Goal: Task Accomplishment & Management: Manage account settings

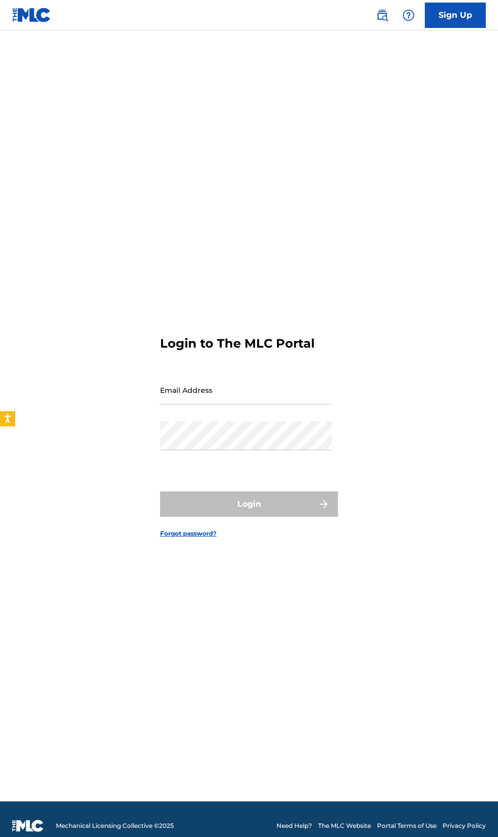
click at [275, 405] on input "Email Address" at bounding box center [246, 390] width 172 height 29
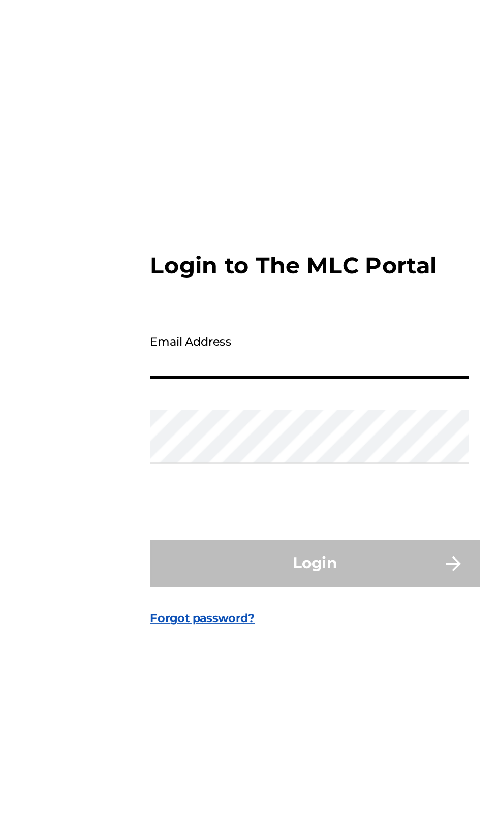
type input "[EMAIL_ADDRESS][DOMAIN_NAME]"
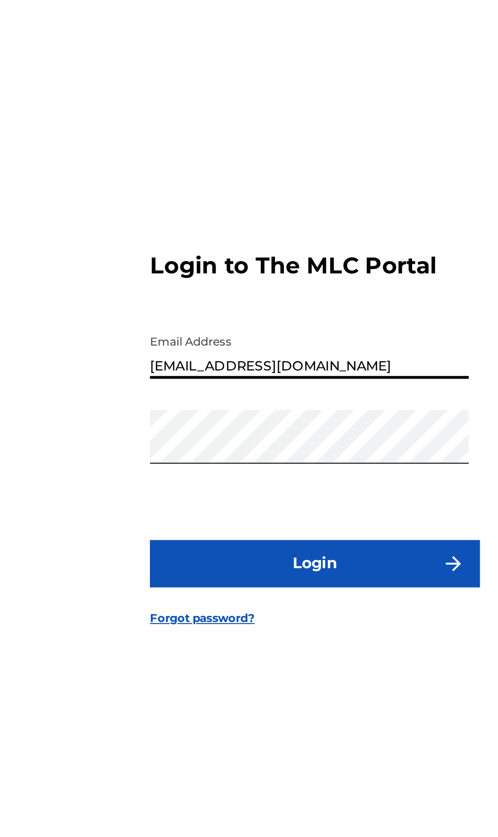
click at [246, 517] on button "Login" at bounding box center [249, 504] width 178 height 25
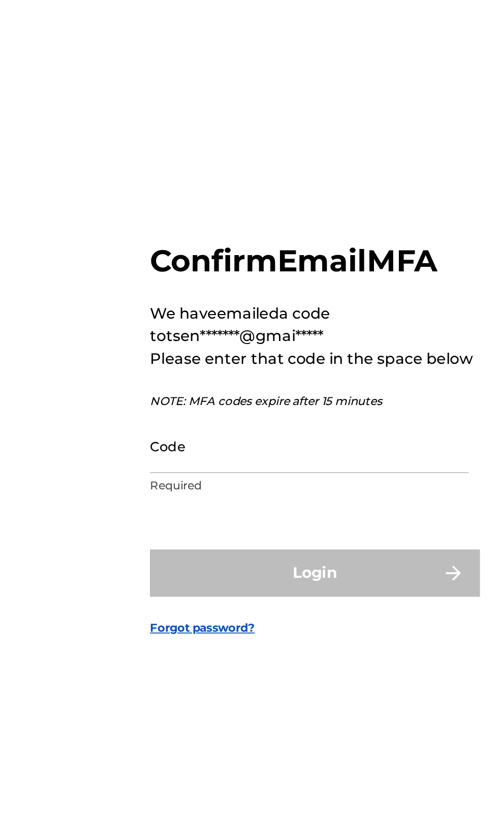
scroll to position [5, 0]
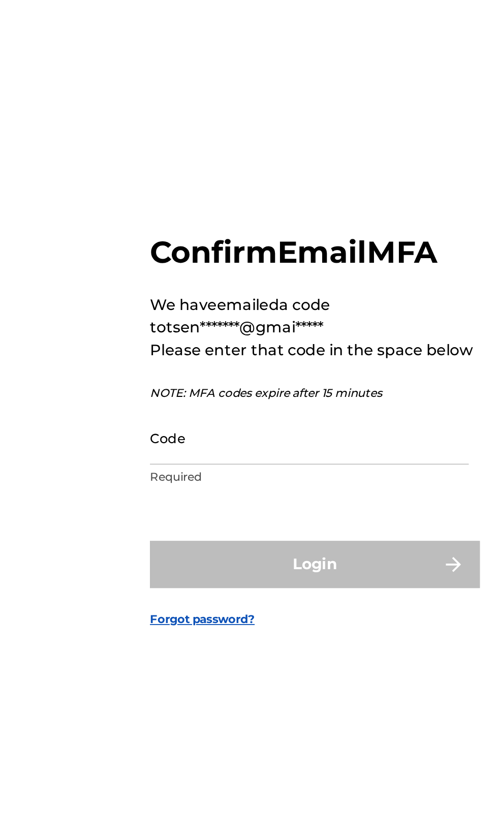
click at [222, 451] on input "Code" at bounding box center [246, 436] width 172 height 29
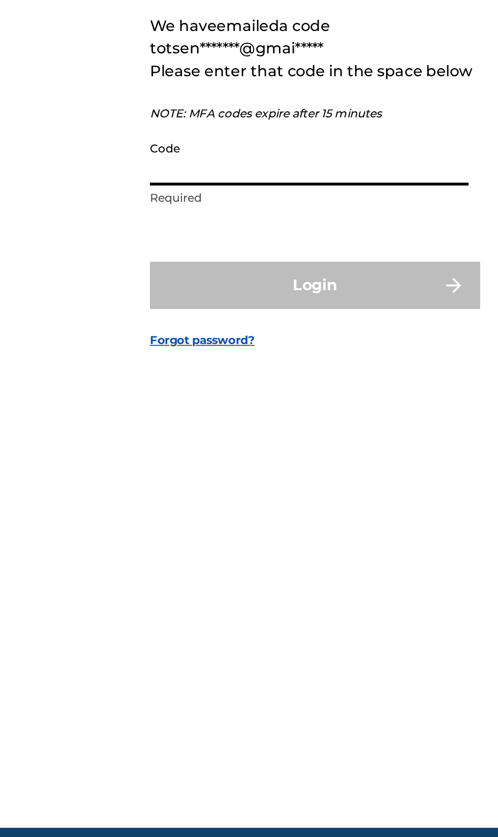
paste input "791643"
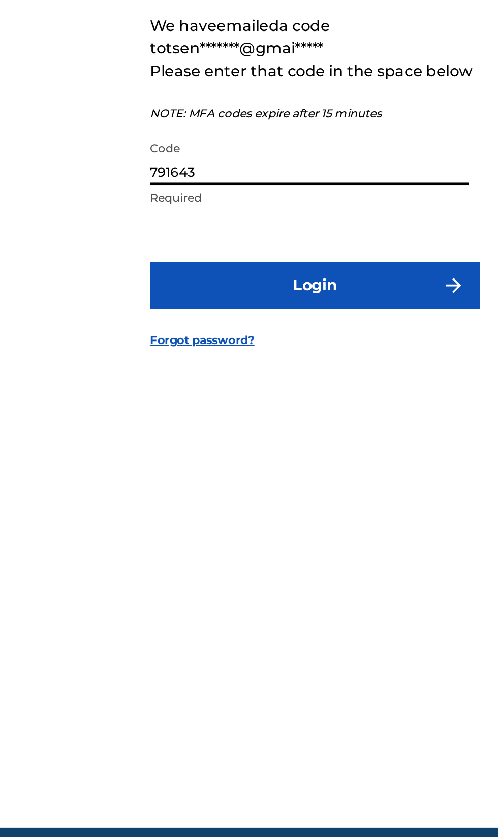
type input "791643"
click at [214, 517] on button "Login" at bounding box center [249, 504] width 178 height 25
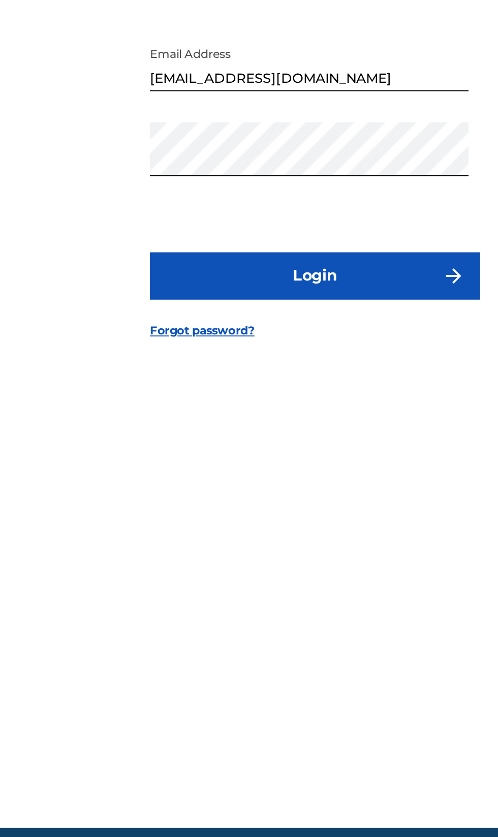
scroll to position [0, 0]
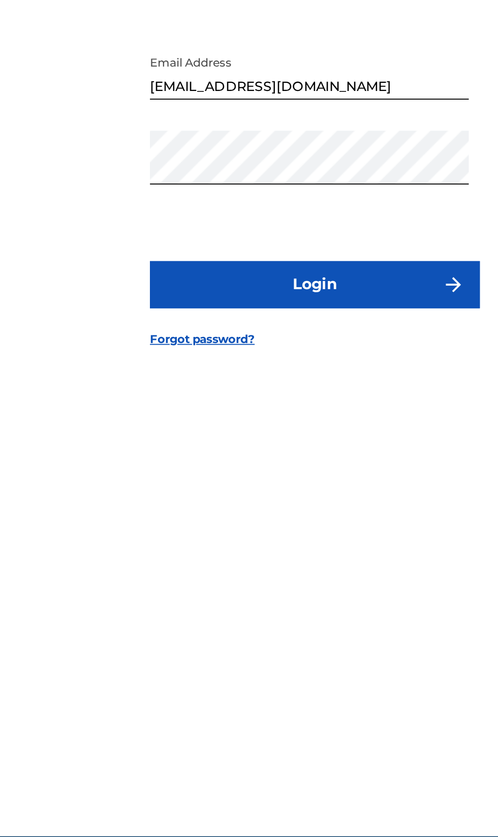
click at [264, 517] on button "Login" at bounding box center [249, 504] width 178 height 25
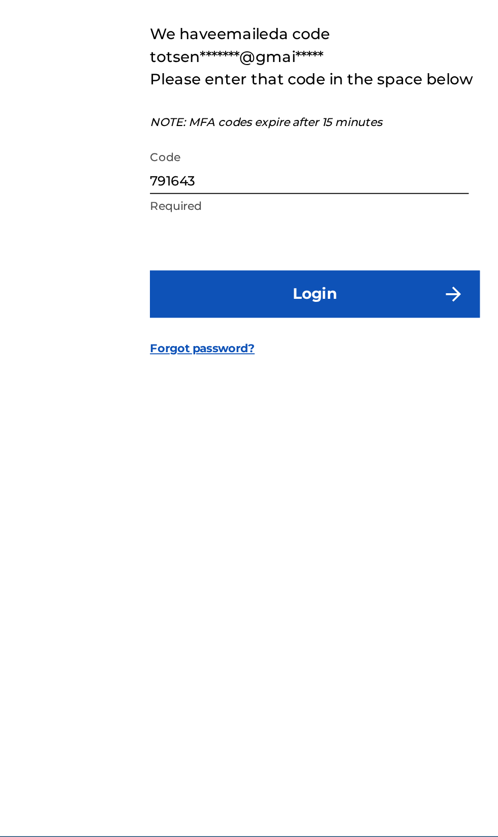
scroll to position [5, 0]
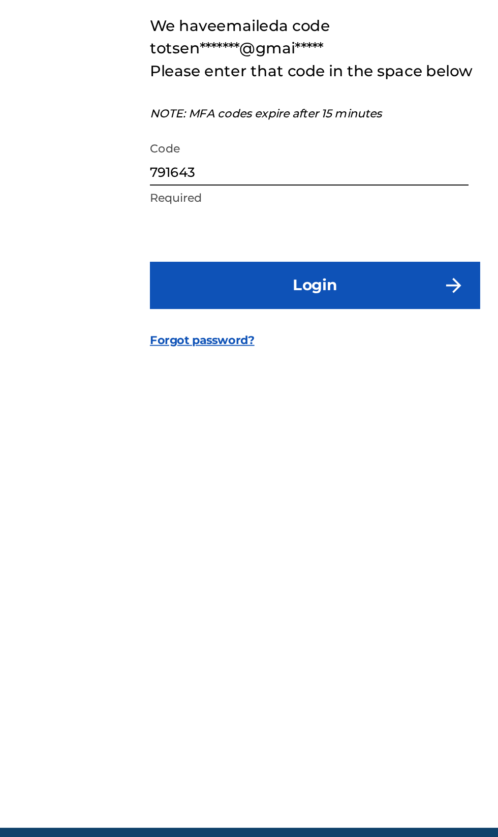
click at [264, 517] on button "Login" at bounding box center [249, 504] width 178 height 25
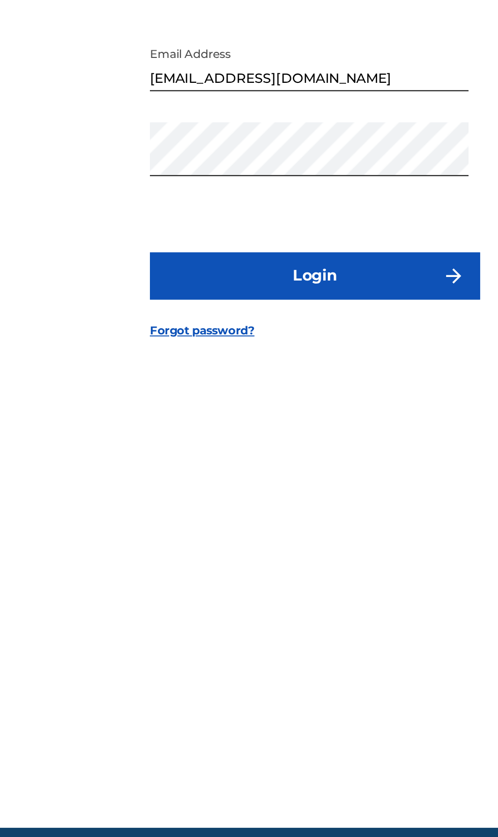
scroll to position [0, 0]
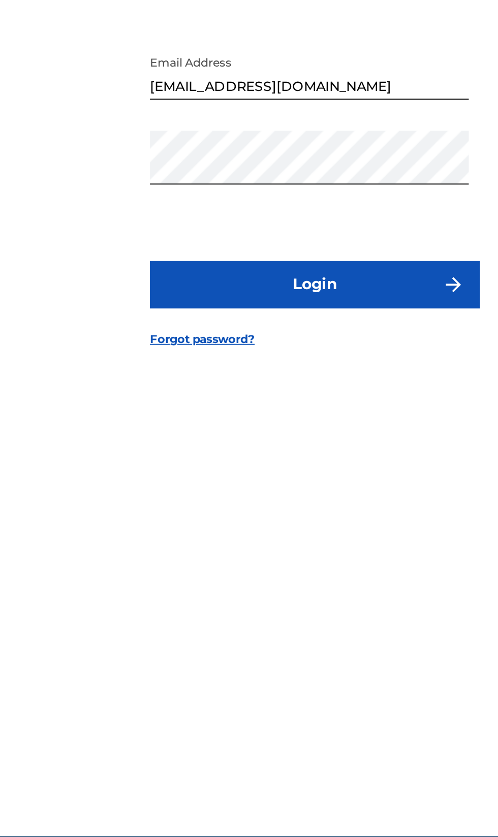
click at [266, 517] on button "Login" at bounding box center [249, 504] width 178 height 25
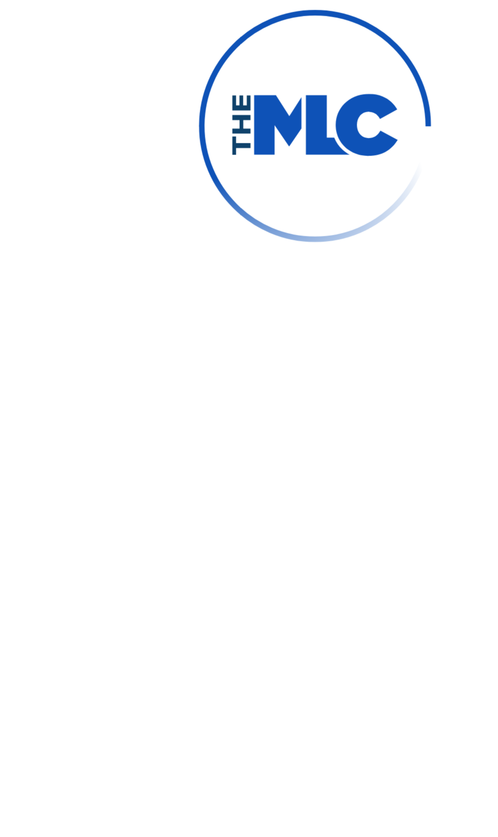
scroll to position [5, 0]
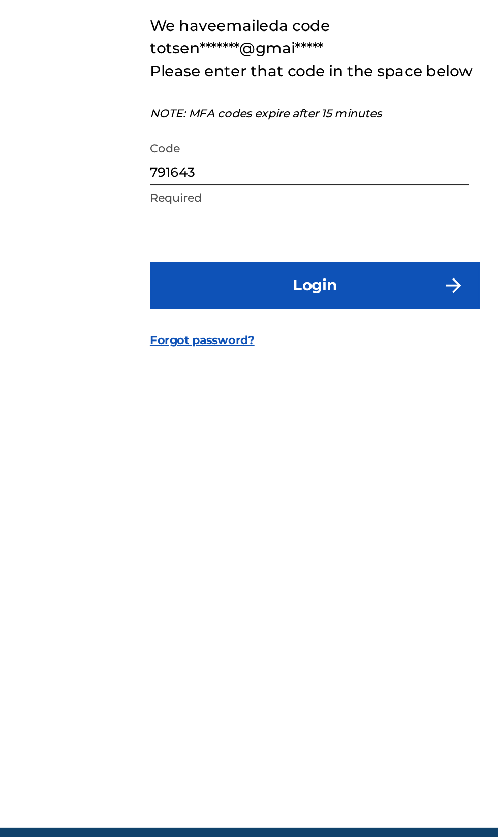
click at [214, 451] on input "791643" at bounding box center [246, 436] width 172 height 29
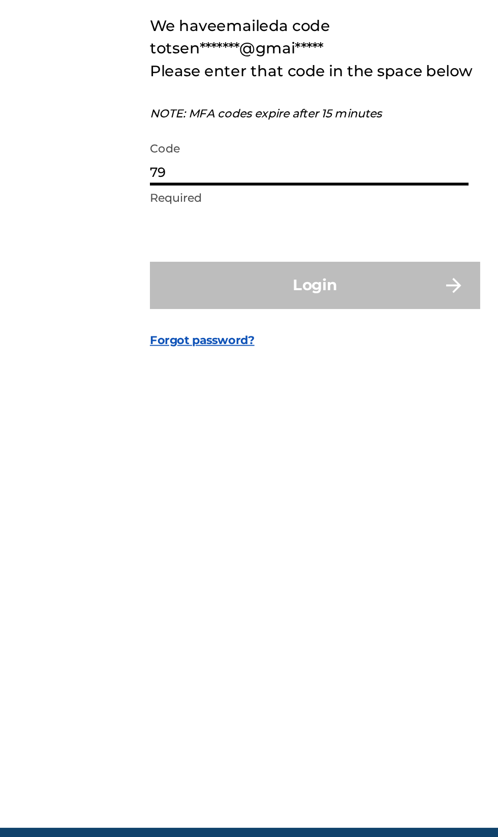
type input "7"
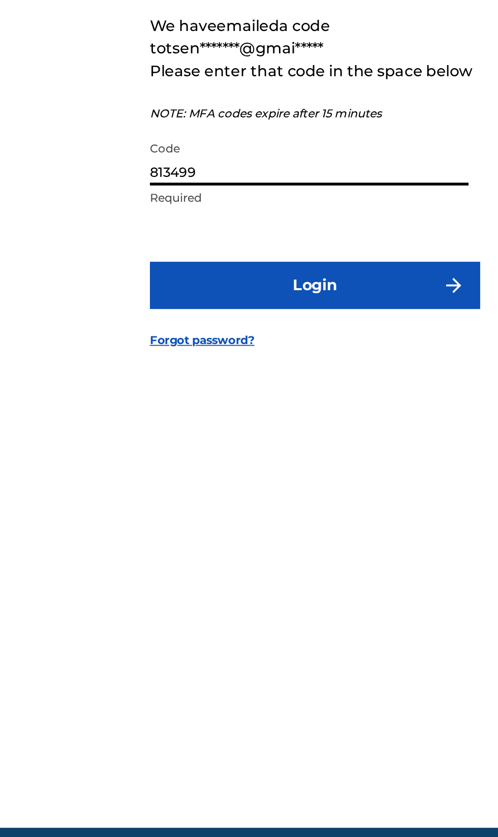
type input "813499"
click at [257, 517] on button "Login" at bounding box center [249, 504] width 178 height 25
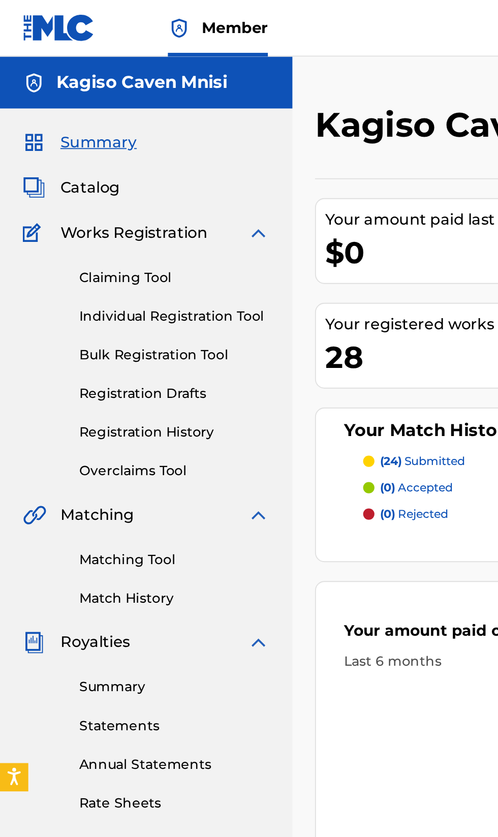
click at [89, 387] on link "Statements" at bounding box center [94, 391] width 103 height 11
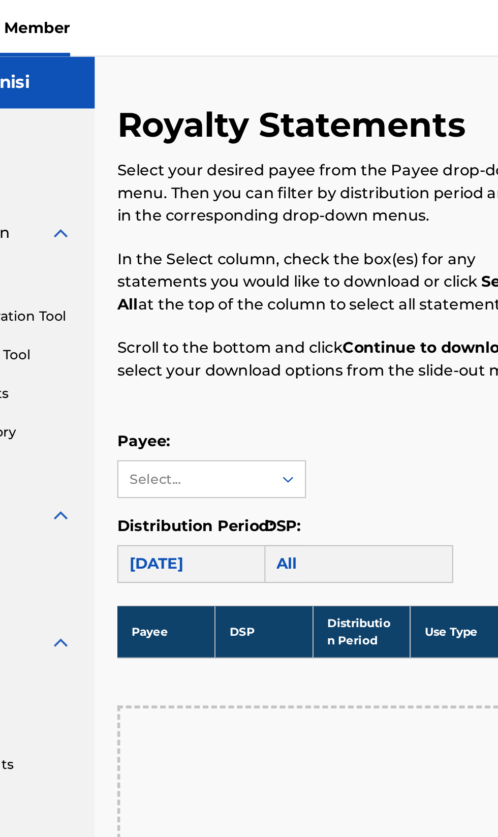
click at [301, 249] on div "Payee: Select..." at bounding box center [328, 250] width 316 height 37
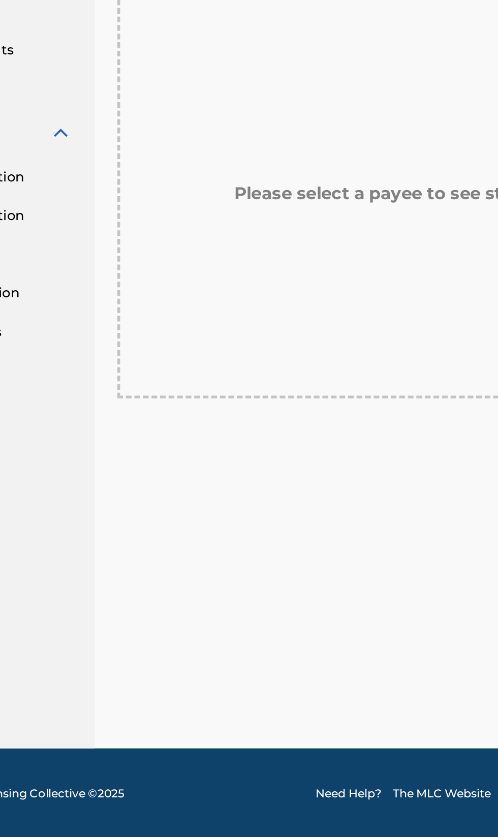
click at [306, 570] on div "Please select a payee to see statements" at bounding box center [328, 490] width 316 height 220
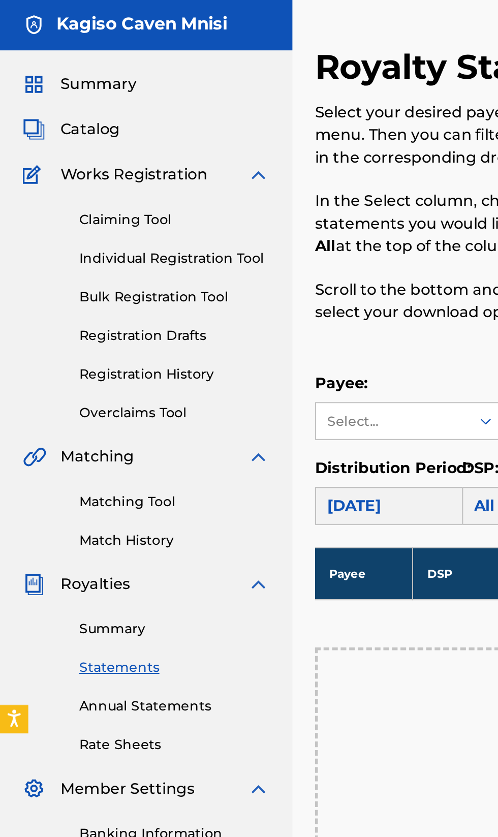
click at [84, 366] on link "Summary" at bounding box center [94, 370] width 103 height 11
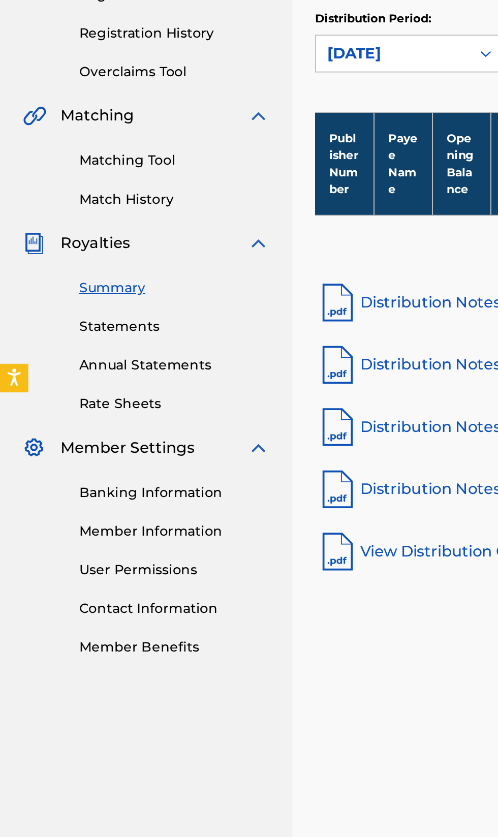
click at [108, 476] on link "Banking Information" at bounding box center [94, 480] width 103 height 11
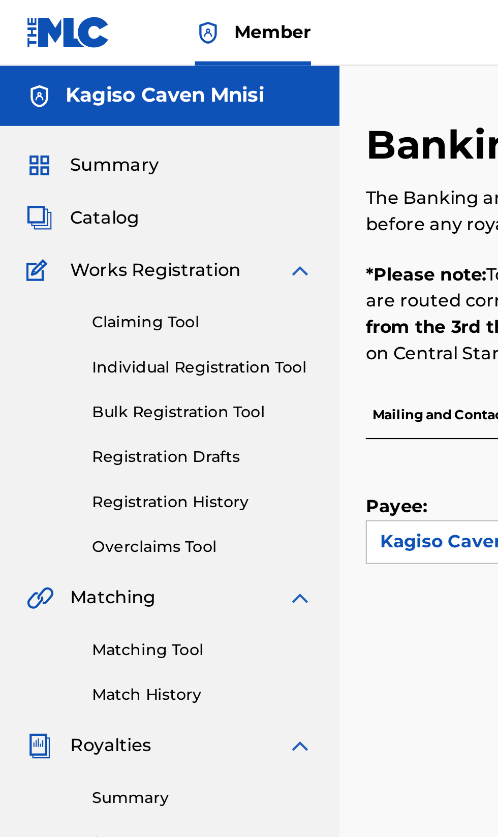
click at [113, 100] on div "Catalog" at bounding box center [78, 101] width 133 height 12
click at [111, 100] on div "Catalog" at bounding box center [78, 101] width 133 height 12
click at [108, 100] on div "Catalog" at bounding box center [78, 101] width 133 height 12
click at [55, 100] on span "Catalog" at bounding box center [49, 101] width 32 height 12
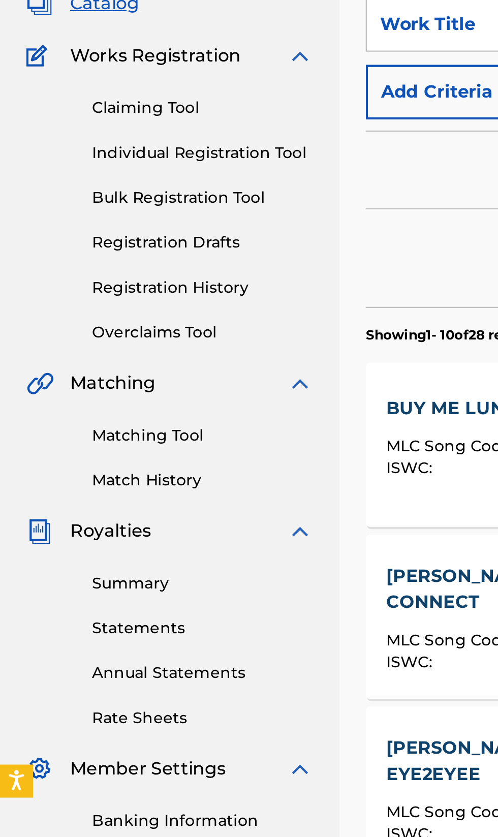
scroll to position [43, 0]
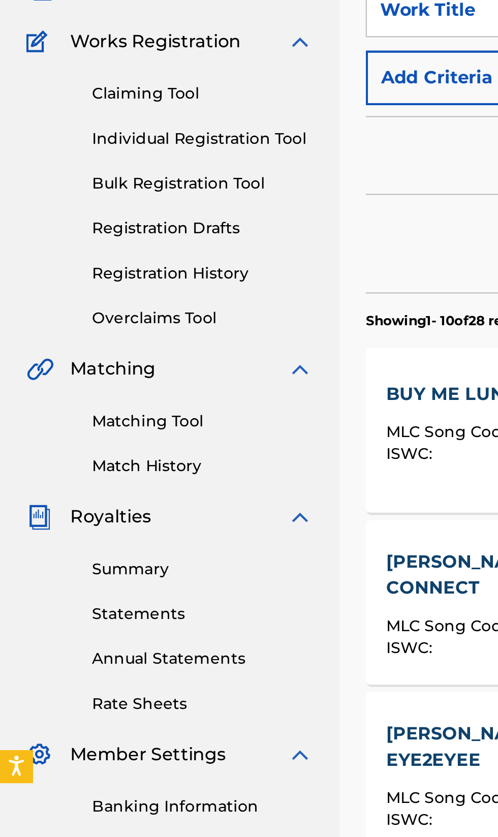
click at [98, 191] on link "Registration History" at bounding box center [94, 190] width 103 height 11
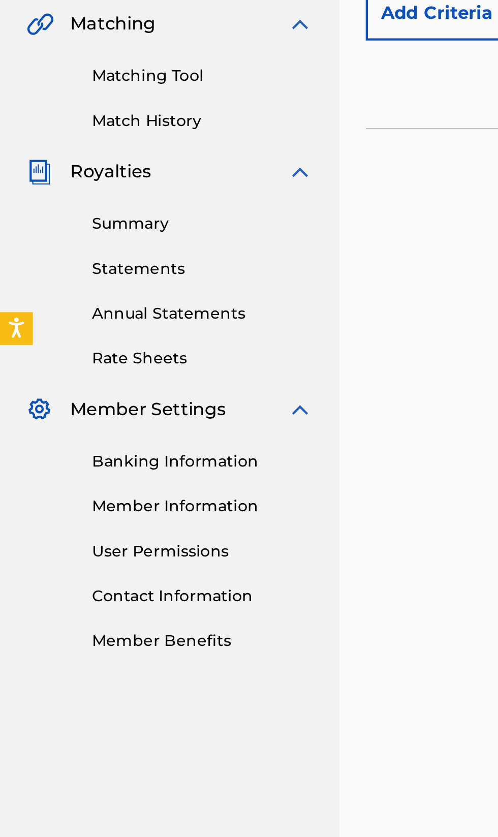
click at [93, 518] on link "User Permissions" at bounding box center [94, 522] width 103 height 11
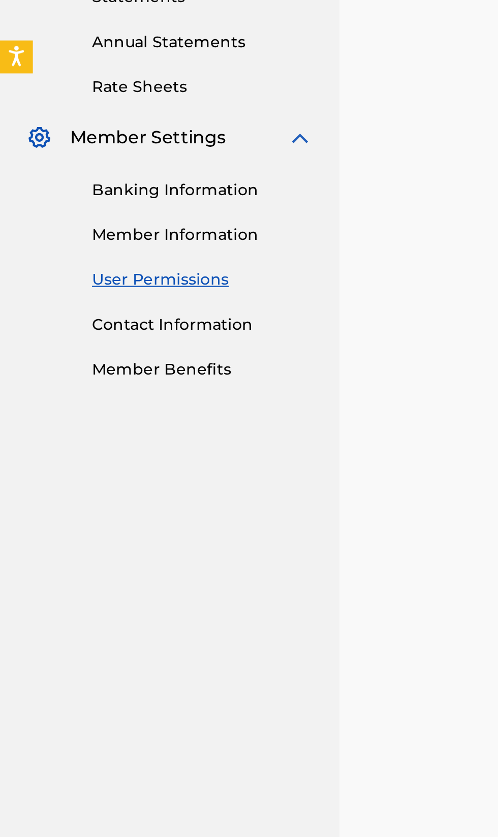
click at [104, 540] on link "Contact Information" at bounding box center [94, 543] width 103 height 11
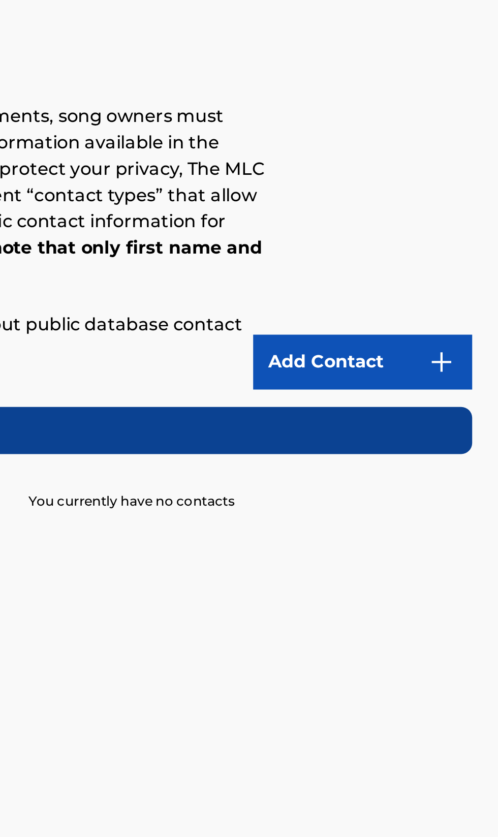
click at [436, 202] on link "Add Contact" at bounding box center [435, 205] width 102 height 25
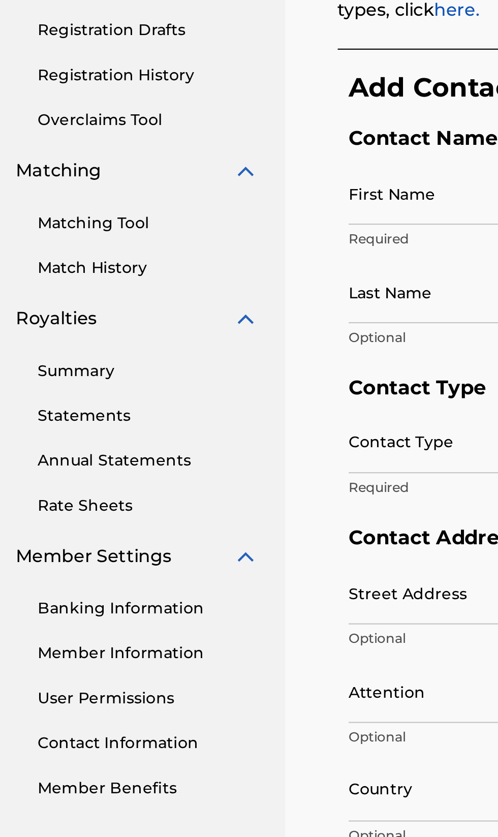
click at [204, 291] on input "First Name" at bounding box center [273, 287] width 172 height 29
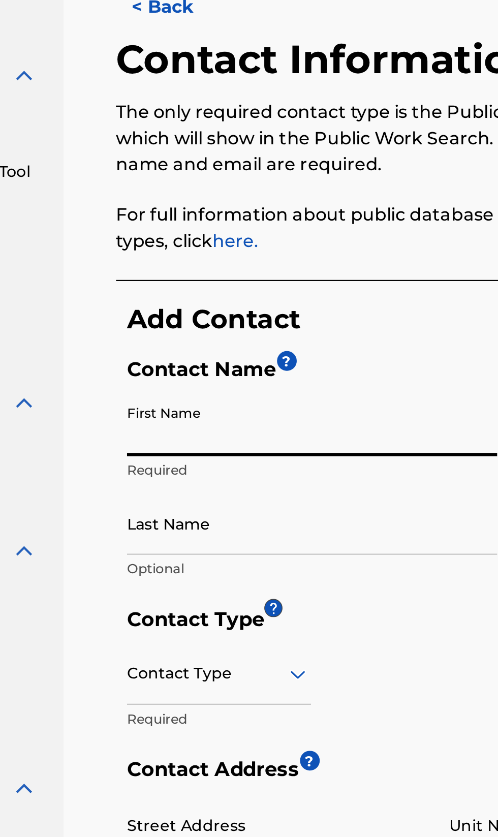
type input "Kagiso [PERSON_NAME]"
type input "Mnisi"
type input "1459 zone 1 Garankuwa Pretoria Gauteng"
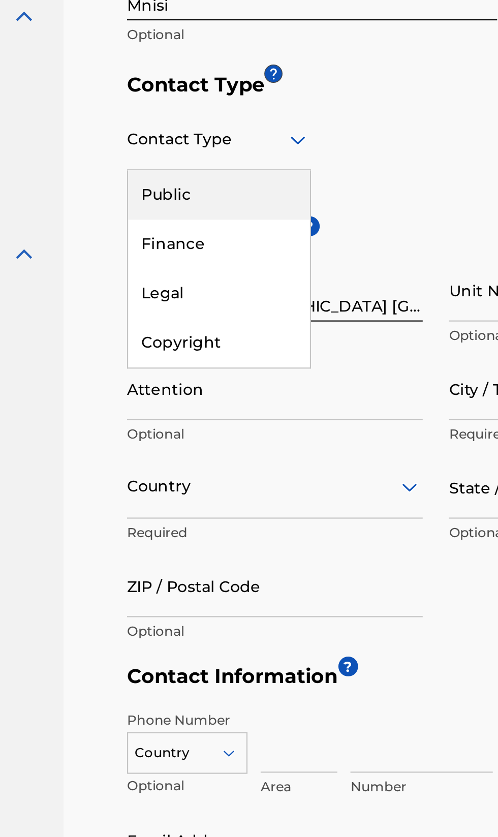
click at [253, 476] on div "Legal" at bounding box center [230, 475] width 84 height 23
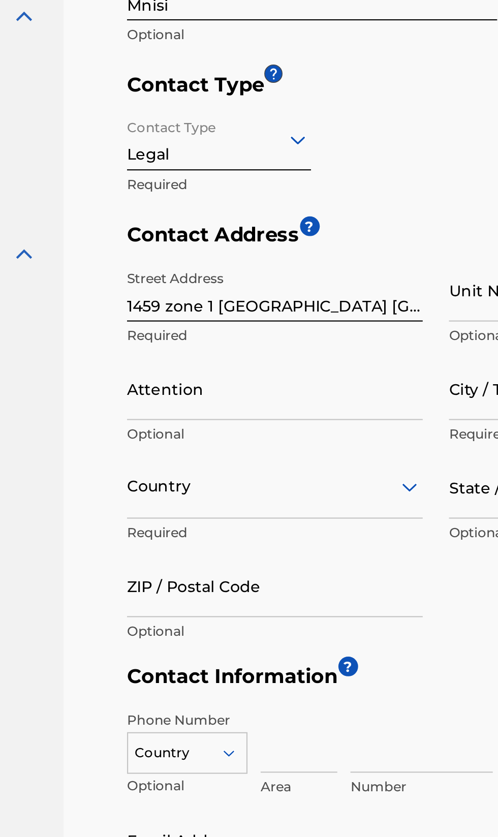
click at [252, 528] on input "Attention" at bounding box center [255, 519] width 137 height 29
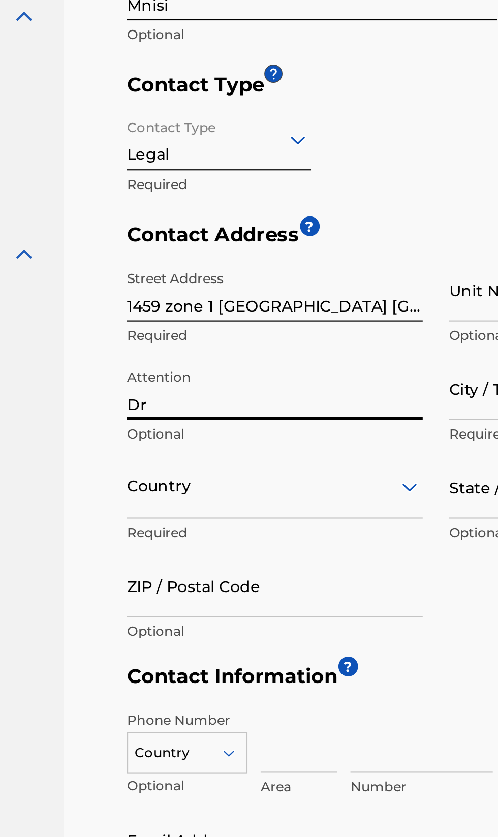
type input "D"
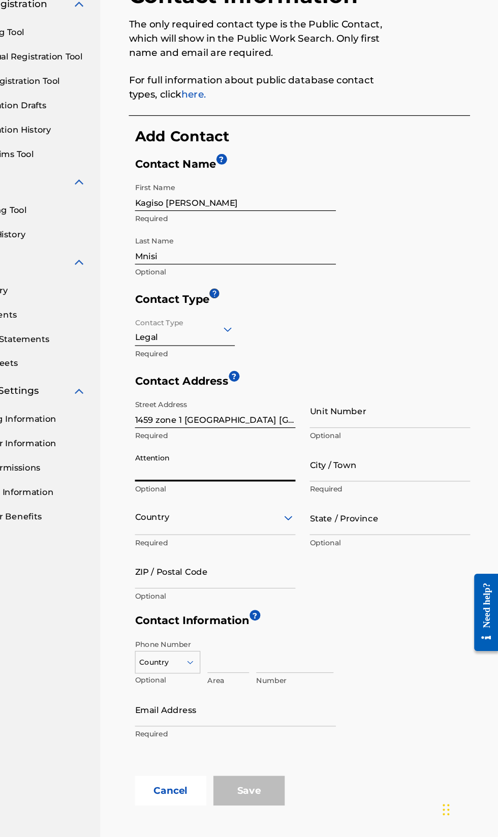
scroll to position [9, 0]
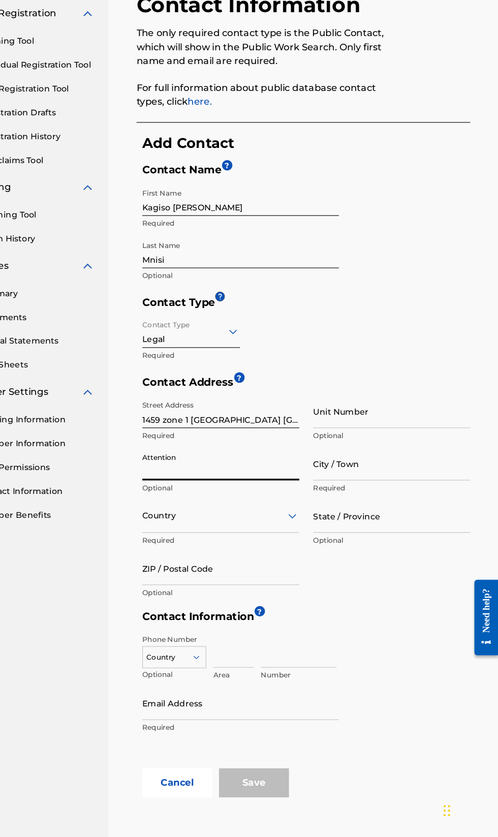
click at [383, 514] on input "City / Town" at bounding box center [404, 510] width 137 height 29
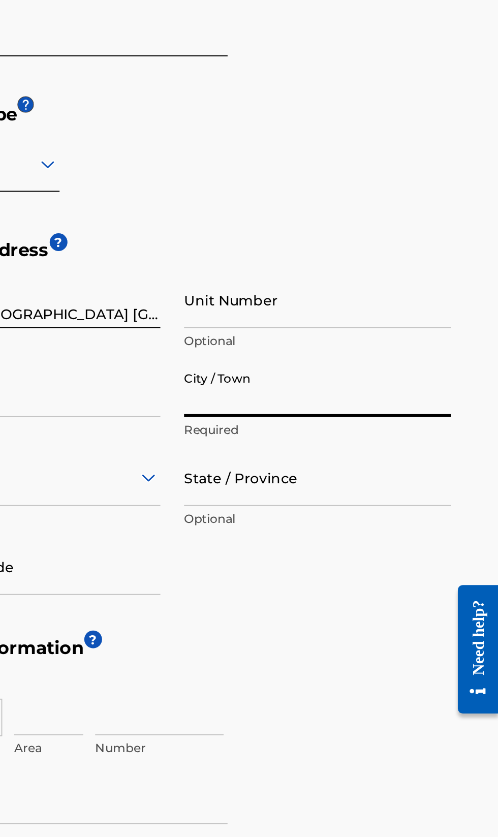
scroll to position [8, 0]
type input "Pretoria"
type input "Kagiso"
type input "South Africa"
type input "0208"
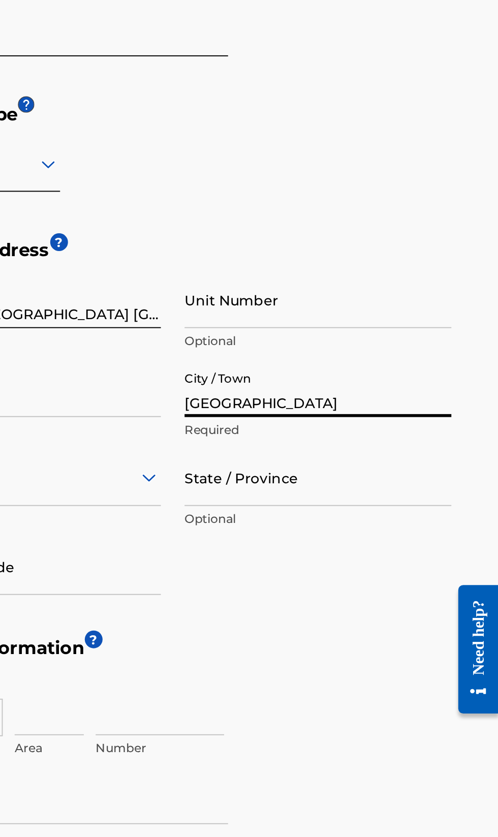
type input "kcmnisi00@gmail.com"
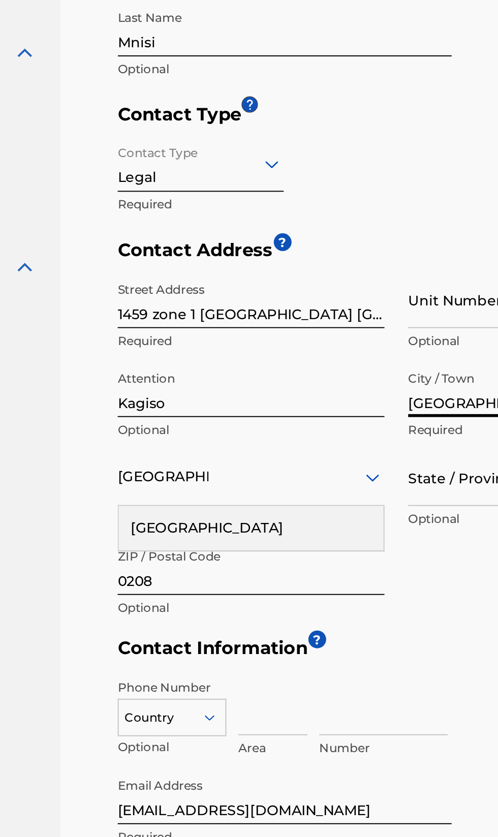
click at [355, 547] on input "State / Province" at bounding box center [404, 556] width 137 height 29
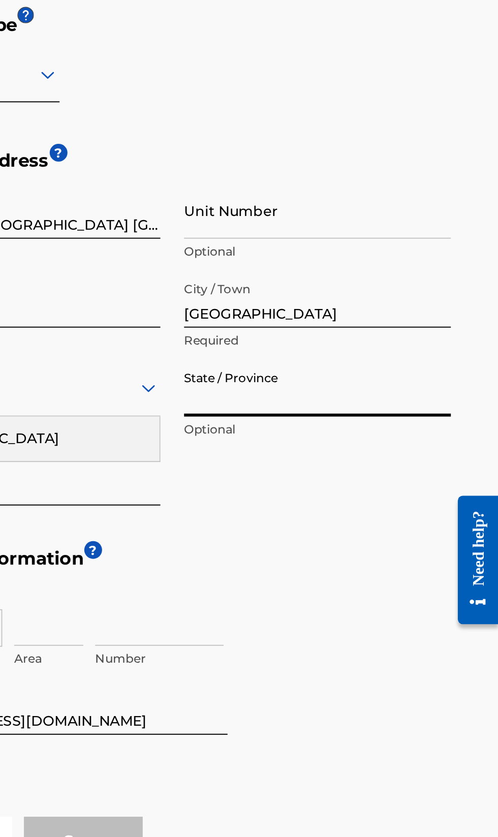
type input "Gauteng"
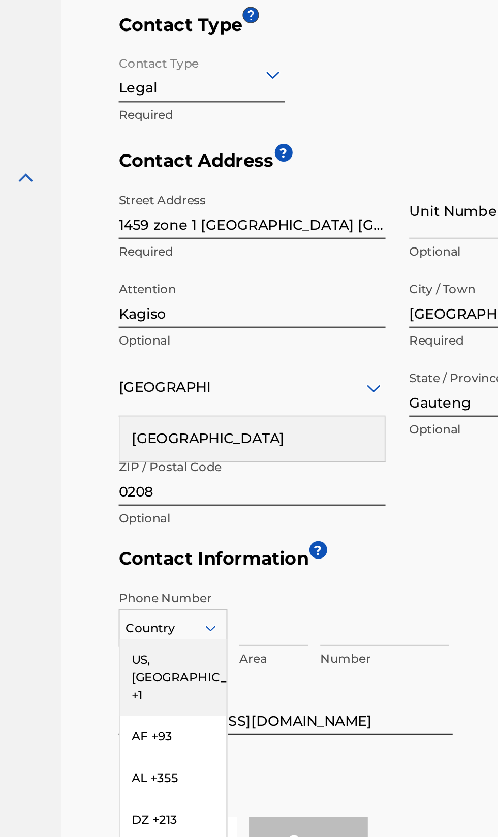
scroll to position [9, 0]
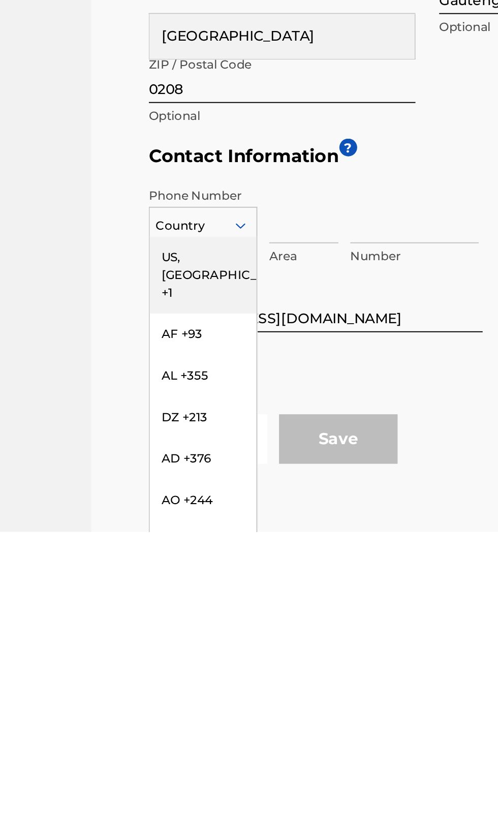
type input "27"
type input "63"
type input "0073143"
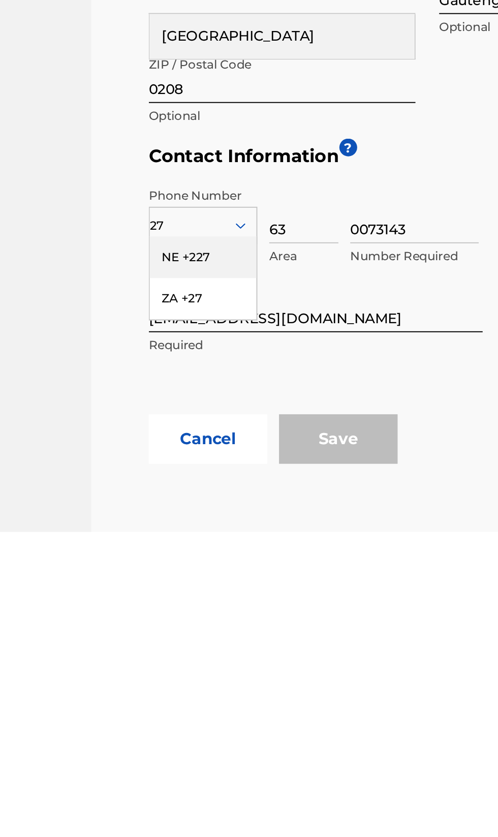
scroll to position [9, 0]
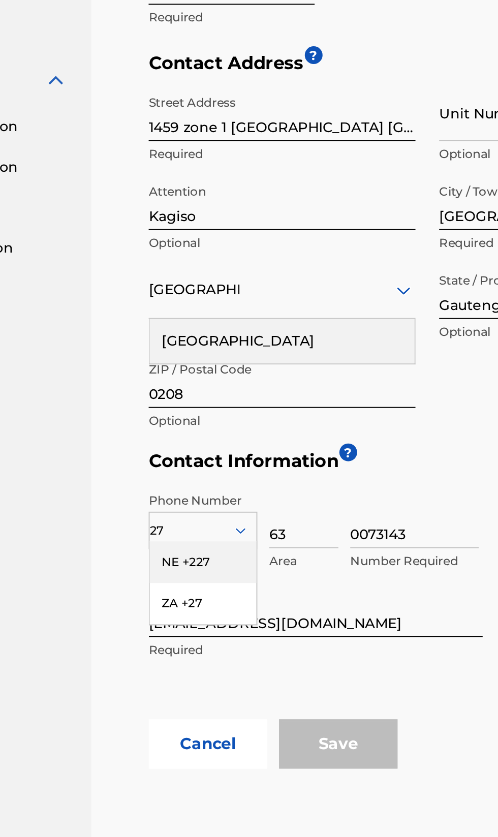
click at [227, 715] on div "ZA +27" at bounding box center [215, 716] width 55 height 21
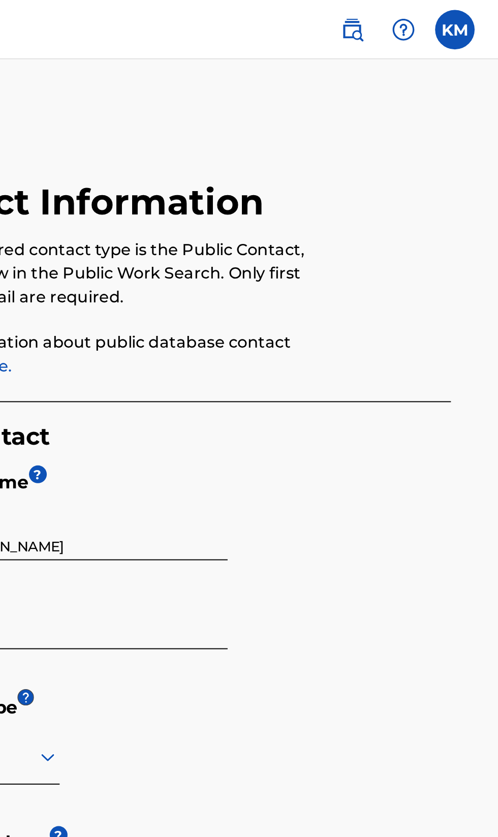
scroll to position [13, 0]
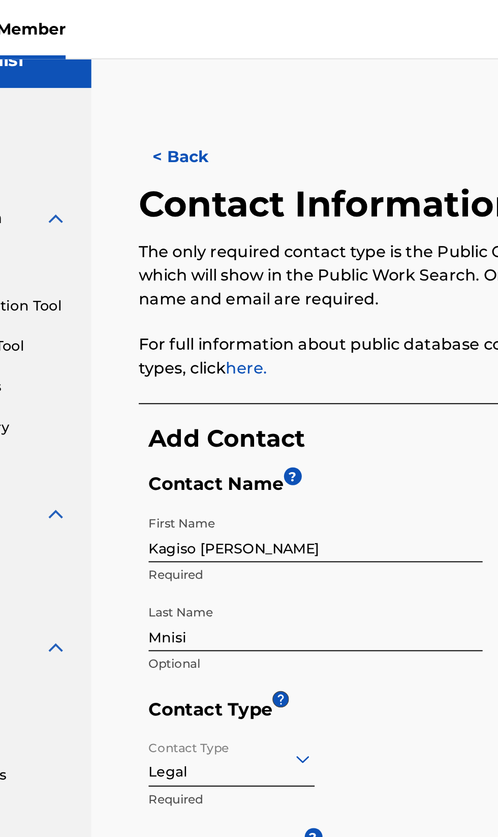
click at [250, 191] on p "For full information about public database contact types, click here." at bounding box center [294, 183] width 225 height 24
click at [241, 191] on link "here." at bounding box center [237, 190] width 21 height 10
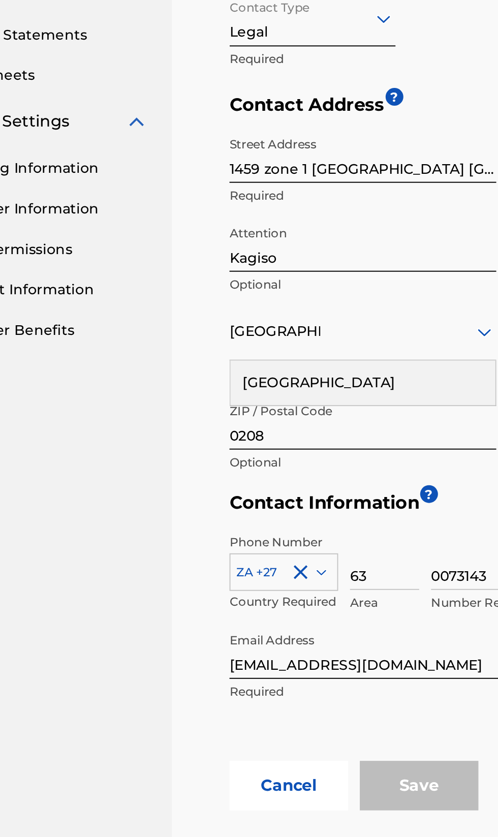
click at [280, 800] on div "< Back Contact Information The only required contact type is the Public Contact…" at bounding box center [328, 456] width 341 height 826
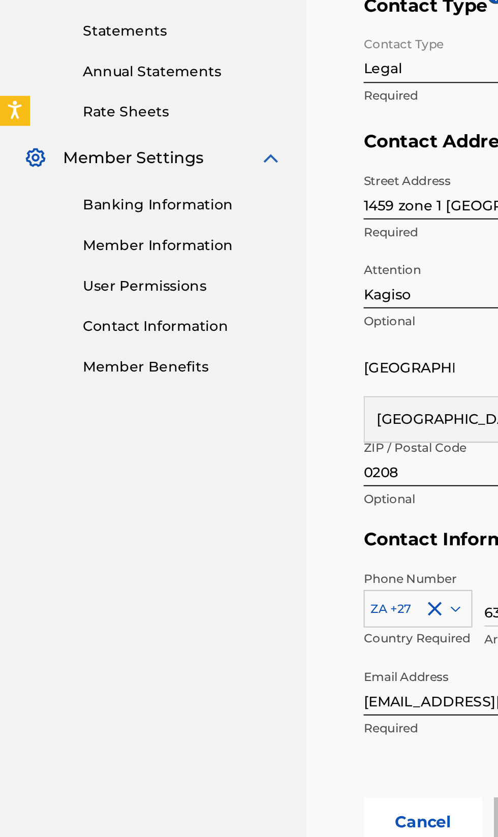
click at [113, 553] on link "Member Benefits" at bounding box center [94, 550] width 103 height 11
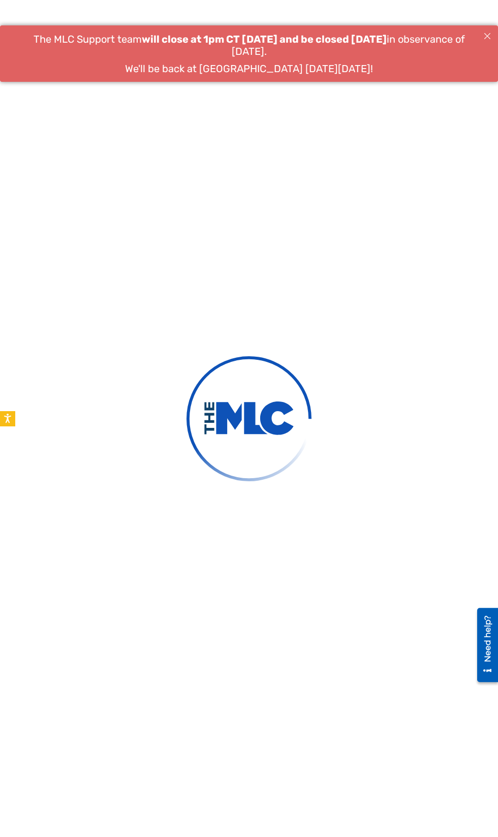
type input "Kagiso [PERSON_NAME]"
type input "Mnisi"
type input "[EMAIL_ADDRESS][DOMAIN_NAME]"
